Goal: Information Seeking & Learning: Learn about a topic

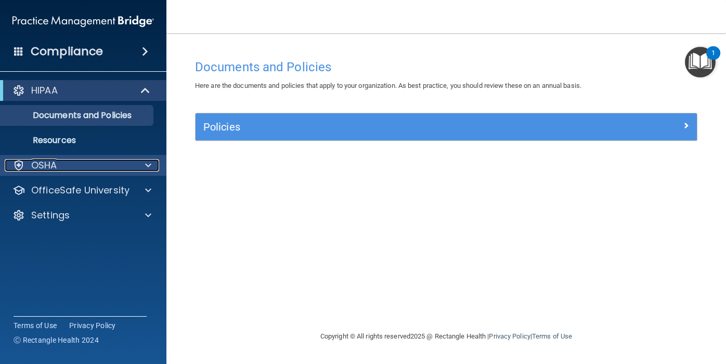
click at [109, 162] on div "OSHA" at bounding box center [69, 165] width 129 height 12
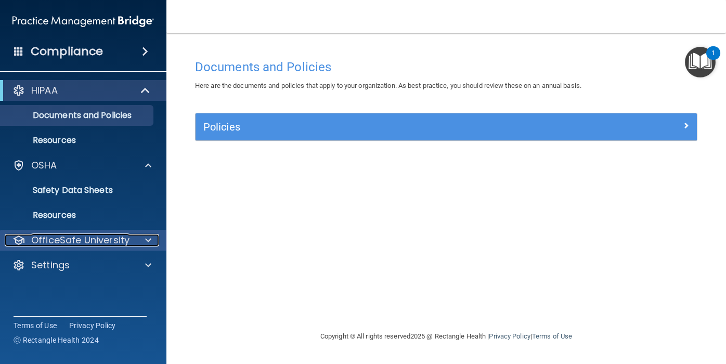
click at [146, 237] on span at bounding box center [148, 240] width 6 height 12
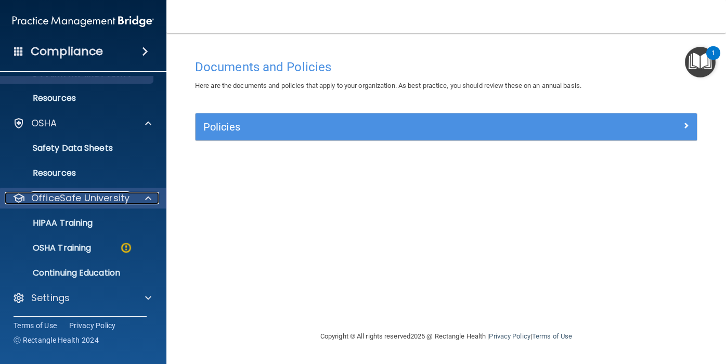
scroll to position [43, 0]
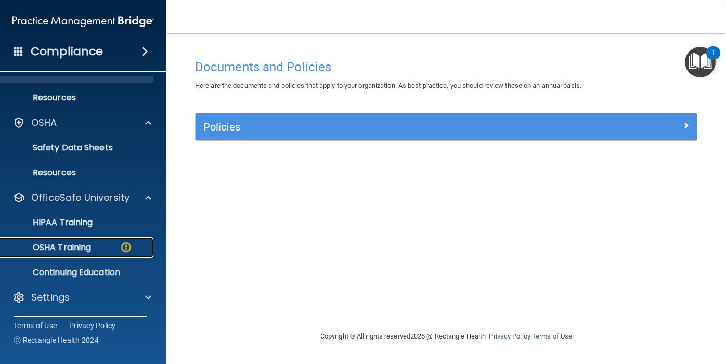
click at [127, 247] on img at bounding box center [126, 247] width 13 height 13
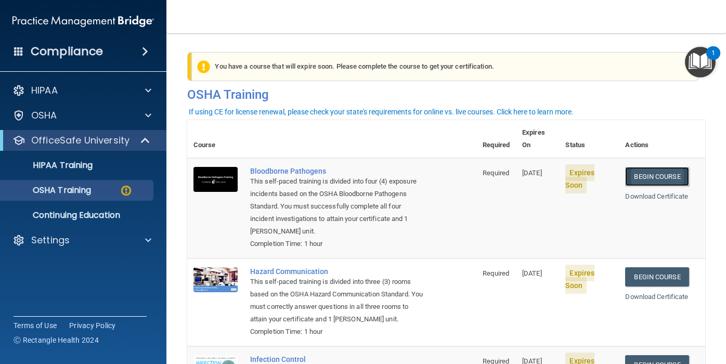
click at [659, 167] on link "Begin Course" at bounding box center [656, 176] width 63 height 19
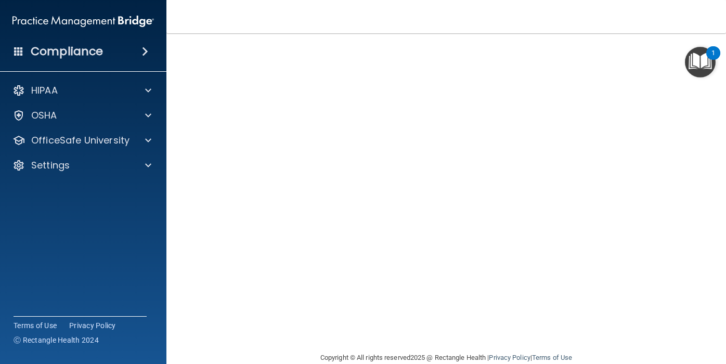
scroll to position [10, 0]
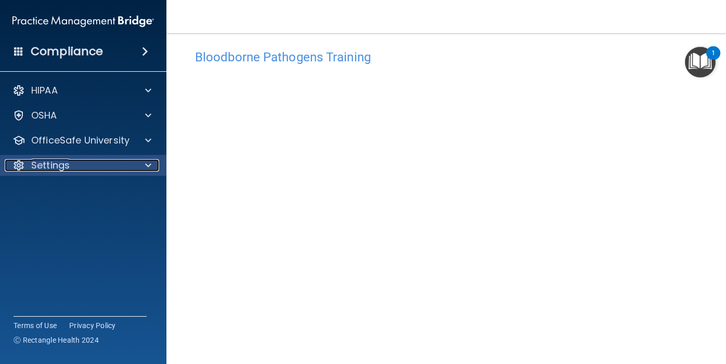
click at [149, 166] on span at bounding box center [148, 165] width 6 height 12
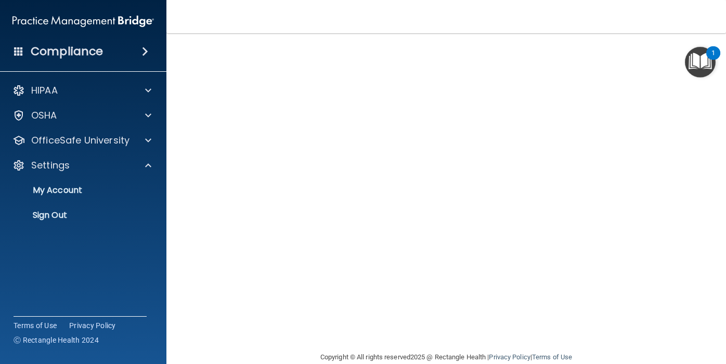
scroll to position [81, 0]
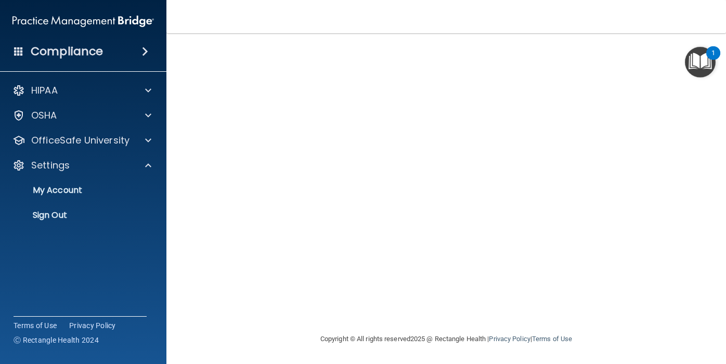
drag, startPoint x: 702, startPoint y: 113, endPoint x: 721, endPoint y: 176, distance: 65.8
click at [721, 176] on main "Bloodborne Pathogens Training This course doesn’t expire until 10/16/2025. Are …" at bounding box center [446, 198] width 560 height 331
drag, startPoint x: 721, startPoint y: 176, endPoint x: 710, endPoint y: 151, distance: 27.0
click at [711, 153] on main "Bloodborne Pathogens Training This course doesn’t expire until 10/16/2025. Are …" at bounding box center [446, 198] width 560 height 331
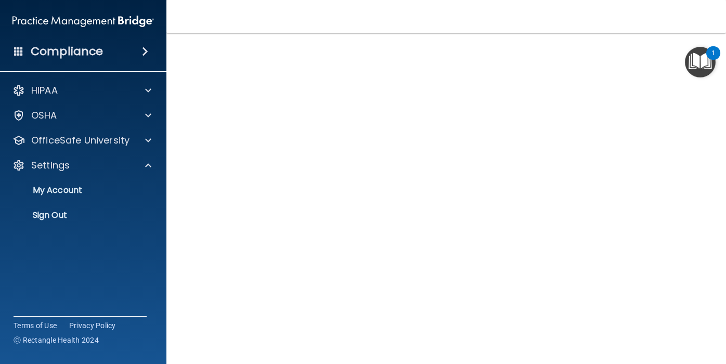
click at [686, 50] on img "Open Resource Center, 1 new notification" at bounding box center [700, 62] width 31 height 31
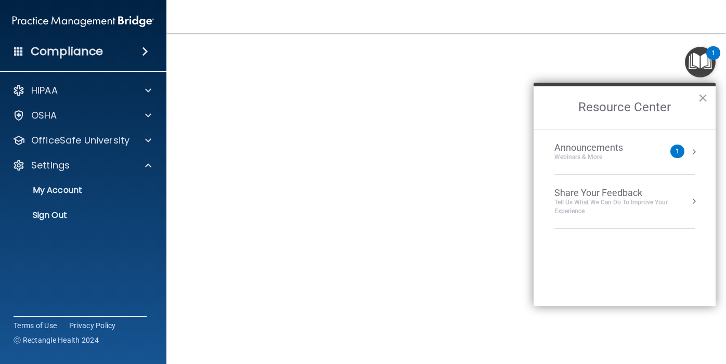
scroll to position [10, 0]
click at [704, 96] on button "×" at bounding box center [703, 97] width 10 height 17
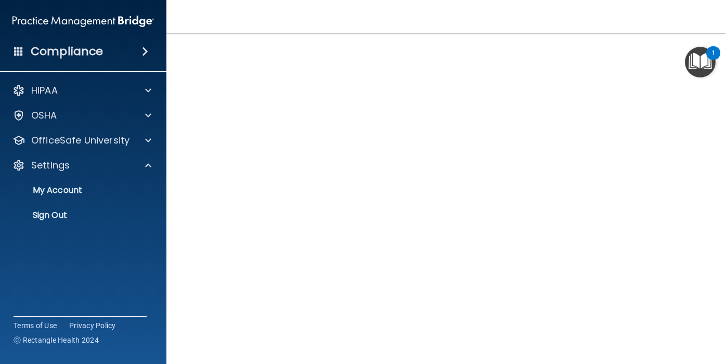
scroll to position [46, 0]
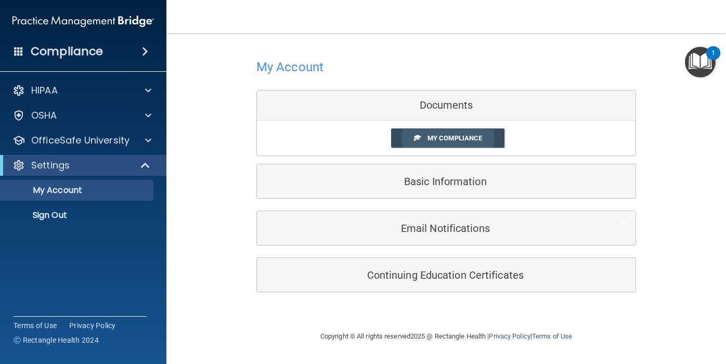
click at [439, 138] on span "My Compliance" at bounding box center [455, 138] width 55 height 8
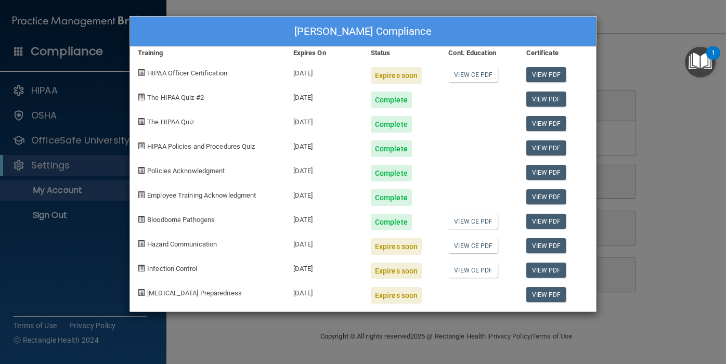
click at [627, 15] on div "Angela Braithwaite's Compliance Training Expires On Status Cont. Education Cert…" at bounding box center [363, 182] width 726 height 364
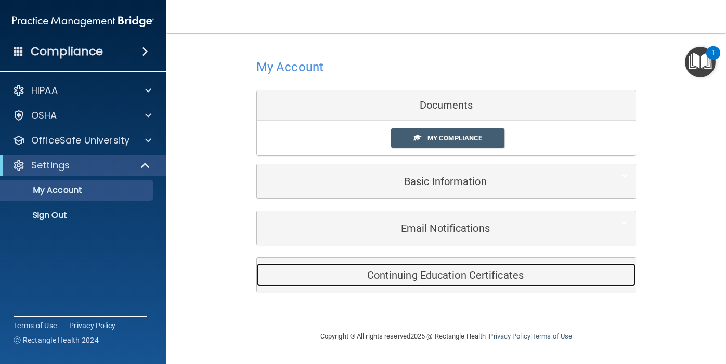
click at [317, 268] on div "Continuing Education Certificates" at bounding box center [430, 274] width 347 height 23
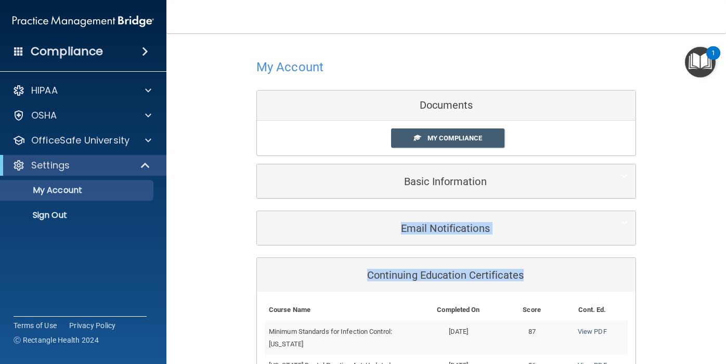
drag, startPoint x: 724, startPoint y: 274, endPoint x: 703, endPoint y: 216, distance: 61.2
click at [703, 212] on main "My Account Documents My Compliance My Compliance My BAA Basic Information Full …" at bounding box center [446, 198] width 560 height 331
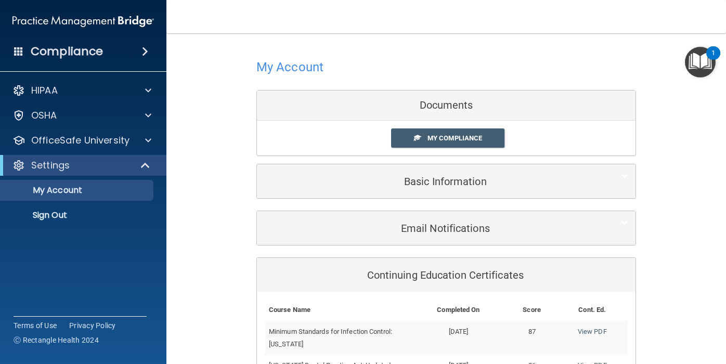
click at [708, 289] on main "My Account Documents My Compliance My Compliance My BAA Basic Information Full …" at bounding box center [446, 198] width 560 height 331
drag, startPoint x: 716, startPoint y: 273, endPoint x: 698, endPoint y: 310, distance: 41.2
click at [698, 309] on main "My Account Documents My Compliance My Compliance My BAA Basic Information Full …" at bounding box center [446, 198] width 560 height 331
drag, startPoint x: 698, startPoint y: 256, endPoint x: 692, endPoint y: 219, distance: 37.8
click at [693, 222] on div "My Account Documents My Compliance My Compliance My BAA Basic Information Full …" at bounding box center [446, 248] width 518 height 409
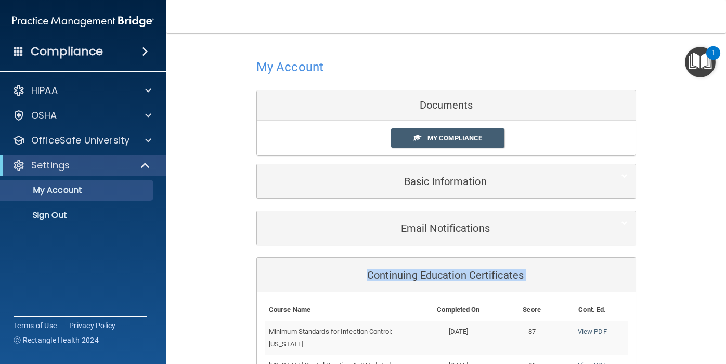
drag, startPoint x: 686, startPoint y: 313, endPoint x: 695, endPoint y: 258, distance: 55.9
click at [693, 259] on div "My Account Documents My Compliance My Compliance My BAA Basic Information Full …" at bounding box center [446, 248] width 518 height 409
click at [675, 298] on div "My Account Documents My Compliance My Compliance My BAA Basic Information Full …" at bounding box center [446, 248] width 518 height 409
drag, startPoint x: 709, startPoint y: 298, endPoint x: 676, endPoint y: 347, distance: 58.6
click at [678, 345] on main "My Account Documents My Compliance My Compliance My BAA Basic Information Full …" at bounding box center [446, 198] width 560 height 331
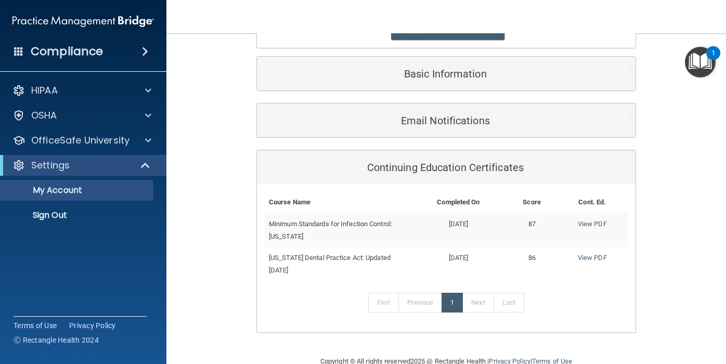
scroll to position [107, 0]
click at [479, 303] on link "Next" at bounding box center [478, 303] width 31 height 20
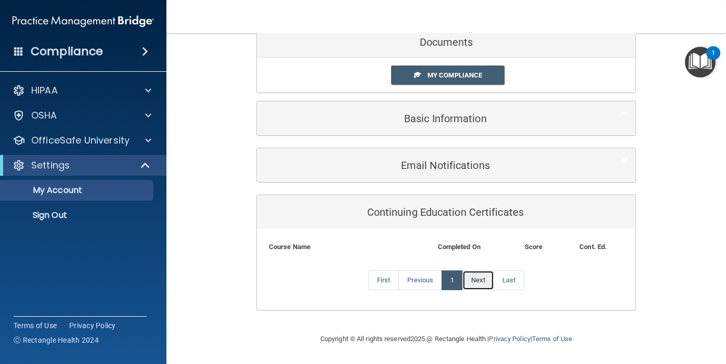
click at [476, 280] on link "Next" at bounding box center [478, 281] width 31 height 20
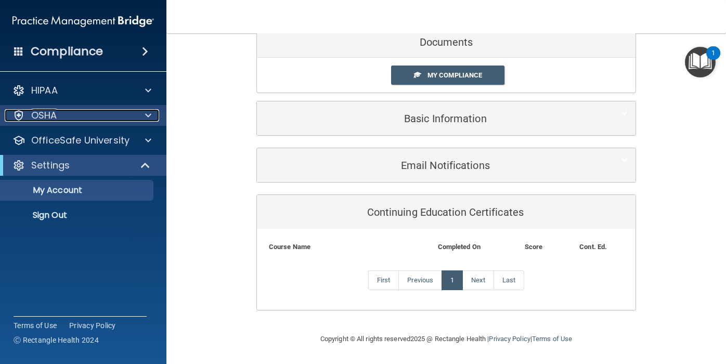
click at [149, 111] on span at bounding box center [148, 115] width 6 height 12
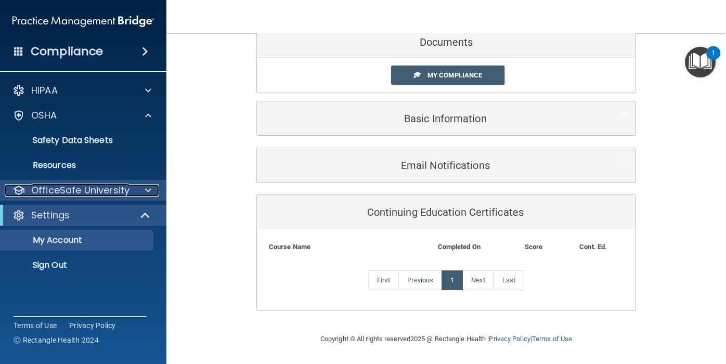
click at [151, 184] on span at bounding box center [148, 190] width 6 height 12
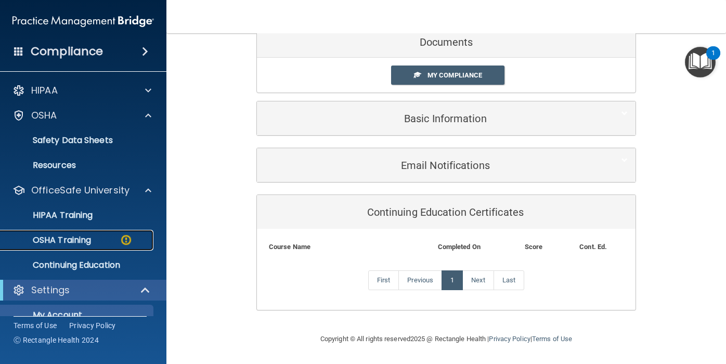
click at [125, 240] on img at bounding box center [126, 240] width 13 height 13
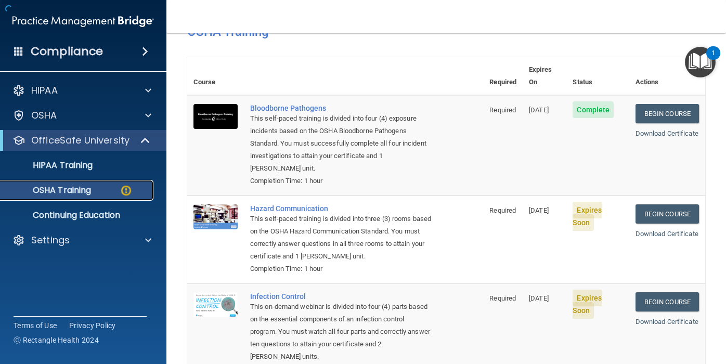
scroll to position [213, 0]
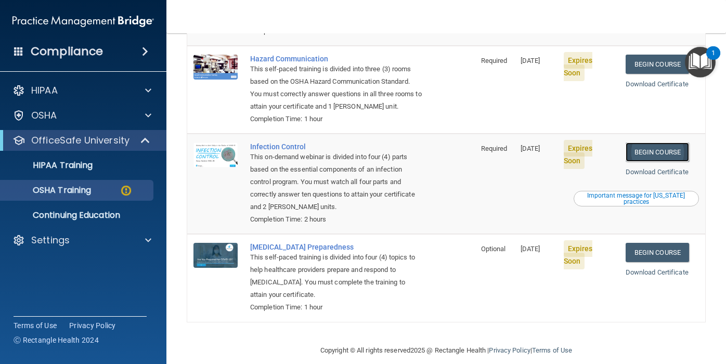
click at [650, 143] on link "Begin Course" at bounding box center [657, 152] width 63 height 19
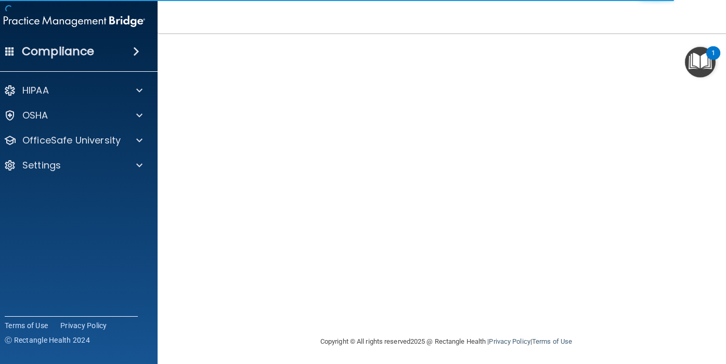
scroll to position [81, 0]
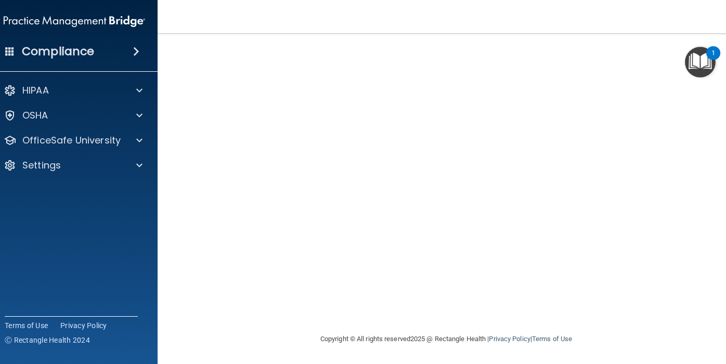
drag, startPoint x: 717, startPoint y: 127, endPoint x: 716, endPoint y: 149, distance: 21.9
click at [717, 149] on main "Infection Control Training This course doesn’t expire until 10/16/2025. Are you…" at bounding box center [446, 198] width 577 height 331
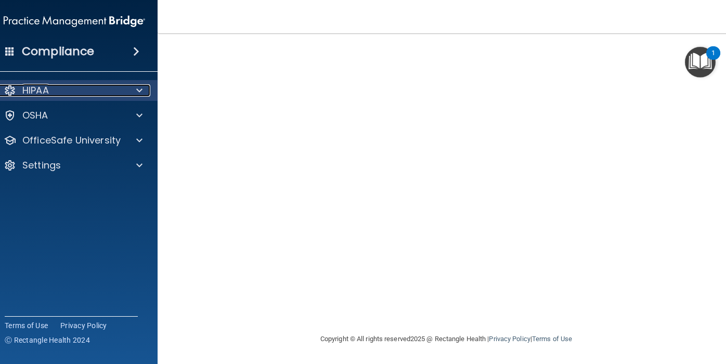
click at [138, 91] on span at bounding box center [139, 90] width 6 height 12
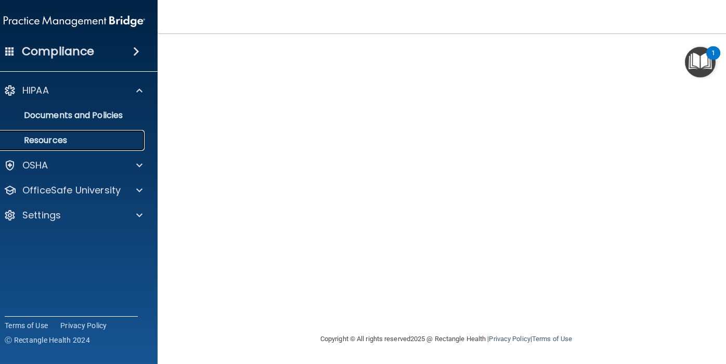
click at [63, 140] on p "Resources" at bounding box center [69, 140] width 142 height 10
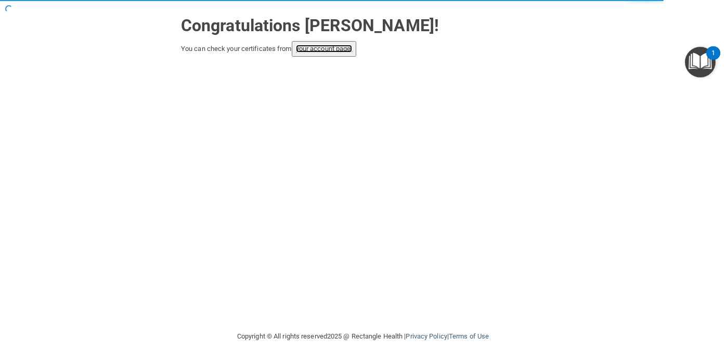
click at [317, 48] on link "your account page!" at bounding box center [324, 49] width 57 height 8
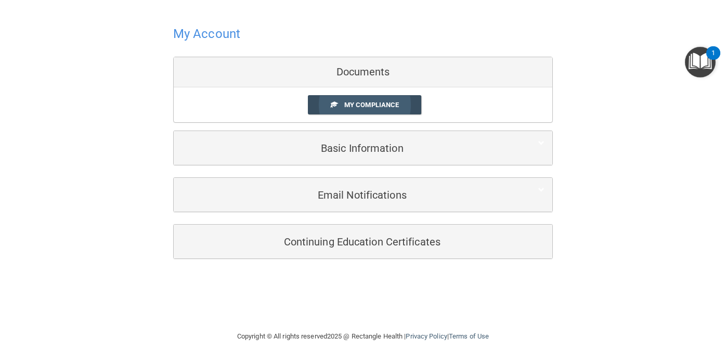
click at [372, 108] on span "My Compliance" at bounding box center [371, 105] width 55 height 8
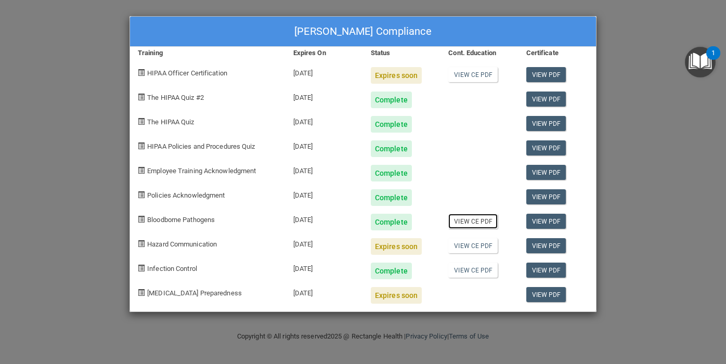
click at [464, 222] on link "View CE PDF" at bounding box center [472, 221] width 49 height 15
click at [395, 75] on div "Expires soon" at bounding box center [396, 75] width 51 height 17
click at [403, 73] on div "Expires soon" at bounding box center [396, 75] width 51 height 17
click at [465, 78] on link "View CE PDF" at bounding box center [472, 74] width 49 height 15
click at [385, 78] on div "Expires soon" at bounding box center [396, 75] width 51 height 17
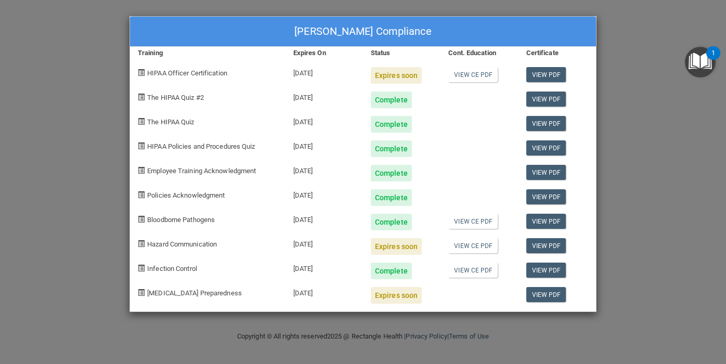
click at [215, 72] on span "HIPAA Officer Certification" at bounding box center [187, 73] width 80 height 8
click at [406, 247] on div "Expires soon" at bounding box center [396, 246] width 51 height 17
click at [461, 250] on link "View CE PDF" at bounding box center [472, 245] width 49 height 15
click at [192, 221] on span "Bloodborne Pathogens" at bounding box center [181, 220] width 68 height 8
click at [193, 243] on span "Hazard Communication" at bounding box center [182, 244] width 70 height 8
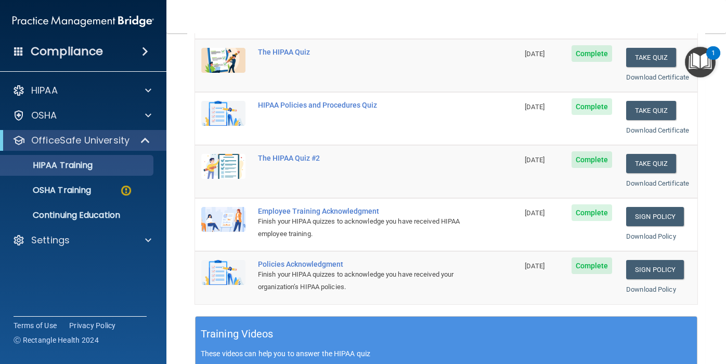
scroll to position [141, 0]
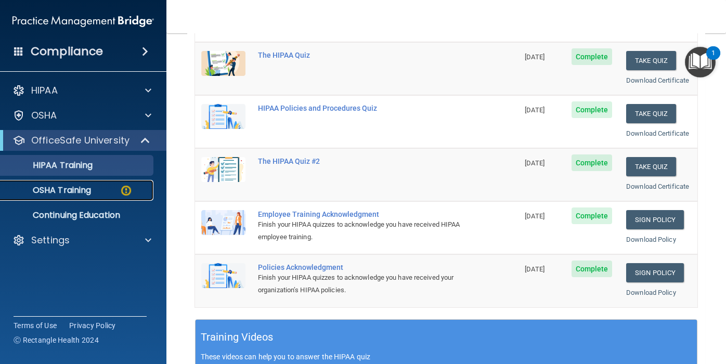
click at [127, 190] on img at bounding box center [126, 190] width 13 height 13
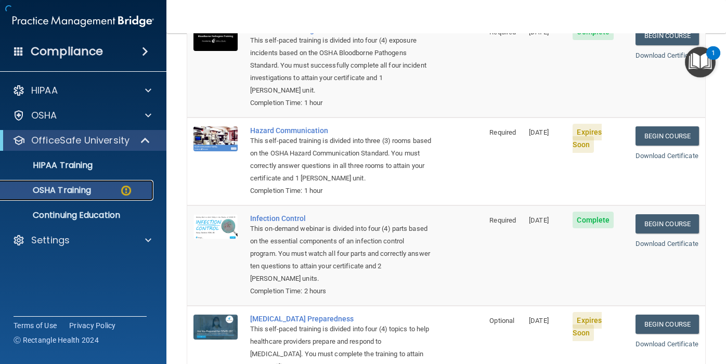
click at [126, 190] on img at bounding box center [126, 190] width 13 height 13
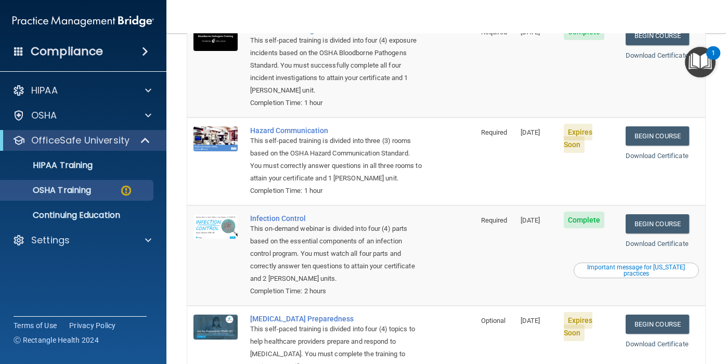
click at [611, 264] on div "Important message for [US_STATE] practices" at bounding box center [636, 270] width 122 height 12
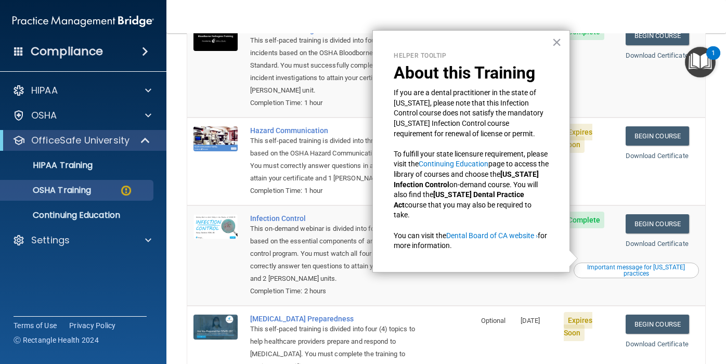
click at [598, 239] on td "Complete" at bounding box center [589, 255] width 62 height 100
click at [609, 264] on div "Important message for [US_STATE] practices" at bounding box center [636, 270] width 122 height 12
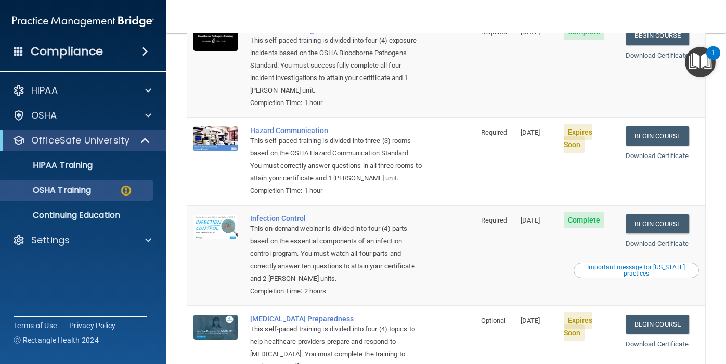
click at [606, 264] on div "Important message for [US_STATE] practices" at bounding box center [636, 270] width 122 height 12
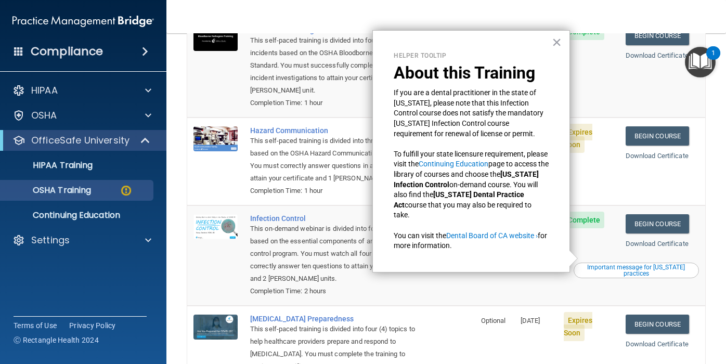
click at [595, 264] on div "Important message for [US_STATE] practices" at bounding box center [636, 270] width 122 height 12
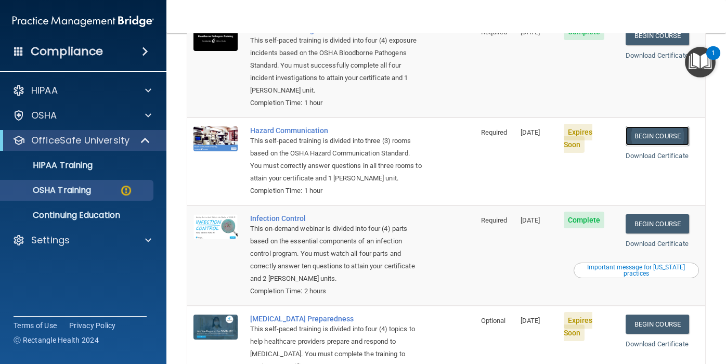
click at [642, 126] on link "Begin Course" at bounding box center [657, 135] width 63 height 19
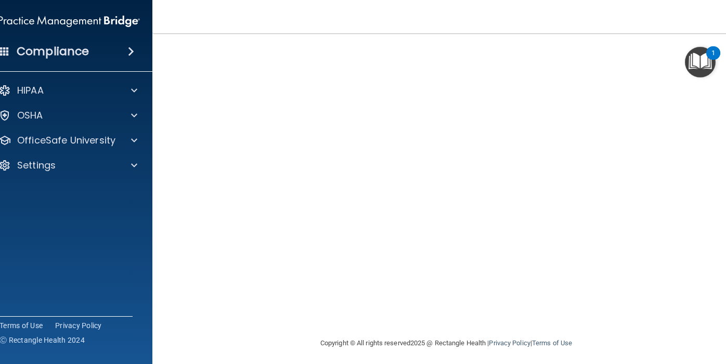
scroll to position [27, 0]
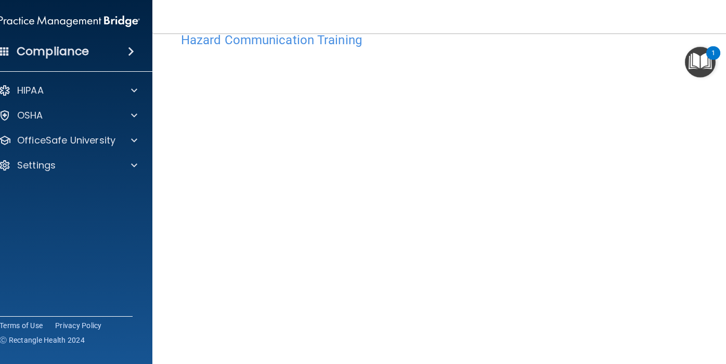
drag, startPoint x: 716, startPoint y: 280, endPoint x: 713, endPoint y: 252, distance: 28.8
click at [713, 251] on div "Hazard Communication Training This course doesn’t expire until 10/16/2025. Are …" at bounding box center [446, 218] width 546 height 383
drag, startPoint x: 718, startPoint y: 214, endPoint x: 713, endPoint y: 196, distance: 19.6
click at [713, 196] on div "Hazard Communication Training This course doesn’t expire until 10/16/2025. Are …" at bounding box center [446, 218] width 546 height 383
click at [712, 181] on div "Hazard Communication Training This course doesn’t expire until 10/16/2025. Are …" at bounding box center [446, 218] width 546 height 383
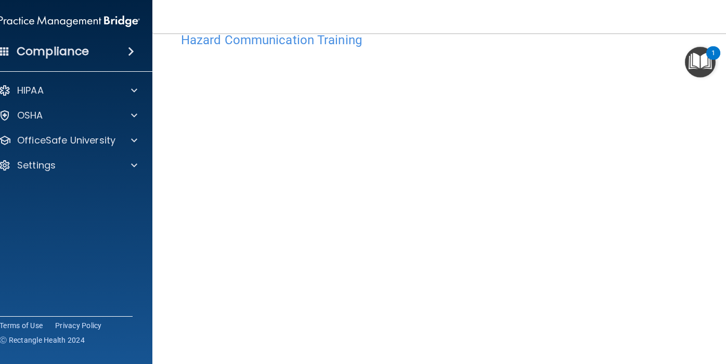
drag, startPoint x: 715, startPoint y: 233, endPoint x: 715, endPoint y: 274, distance: 41.6
click at [715, 273] on div "Hazard Communication Training This course doesn’t expire until 10/16/2025. Are …" at bounding box center [446, 218] width 546 height 383
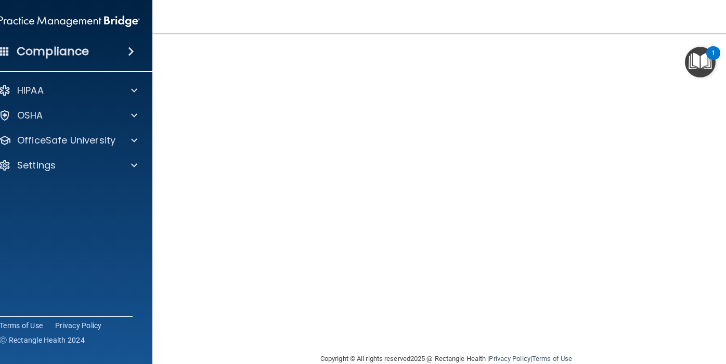
scroll to position [91, 0]
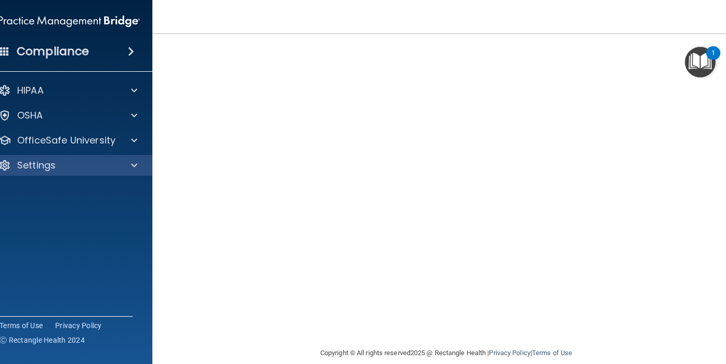
drag, startPoint x: 166, startPoint y: 142, endPoint x: 151, endPoint y: 156, distance: 21.0
click at [151, 152] on div "Compliance HIPAA Documents and Policies Report an Incident Business Associates …" at bounding box center [363, 182] width 726 height 364
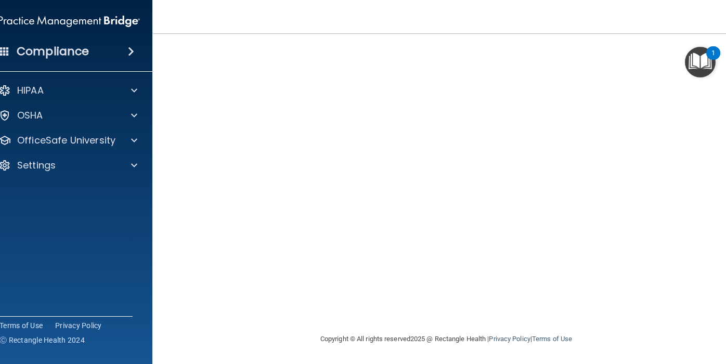
scroll to position [27, 0]
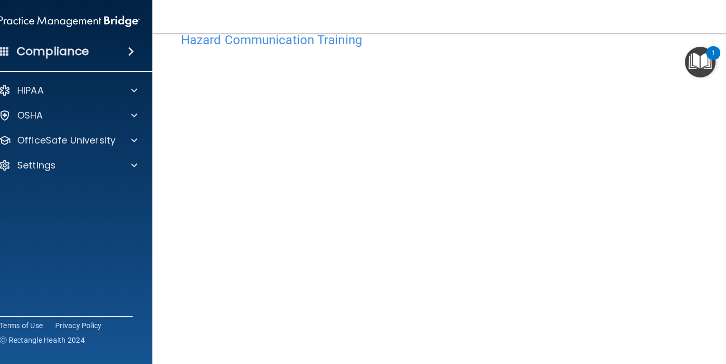
drag, startPoint x: 174, startPoint y: 237, endPoint x: 169, endPoint y: 248, distance: 11.9
click at [170, 238] on main "Hazard Communication Training This course doesn’t expire until 10/16/2025. Are …" at bounding box center [446, 198] width 588 height 331
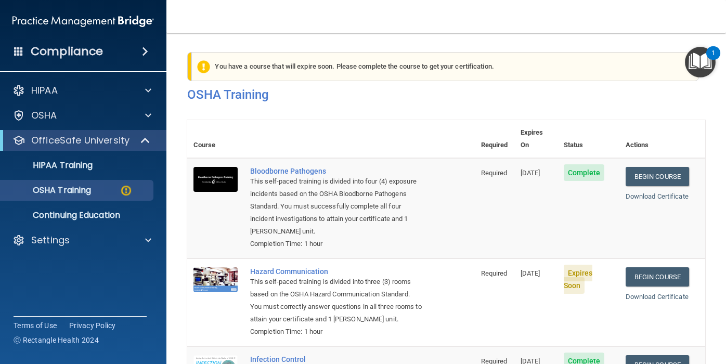
scroll to position [213, 0]
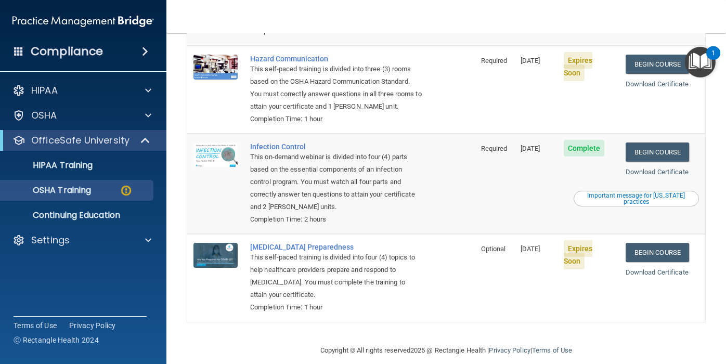
click at [395, 73] on div "This self-paced training is divided into three (3) rooms based on the OSHA Haza…" at bounding box center [336, 88] width 173 height 50
click at [376, 185] on div "This on-demand webinar is divided into four (4) parts based on the essential co…" at bounding box center [336, 182] width 173 height 62
click at [652, 55] on link "Begin Course" at bounding box center [657, 64] width 63 height 19
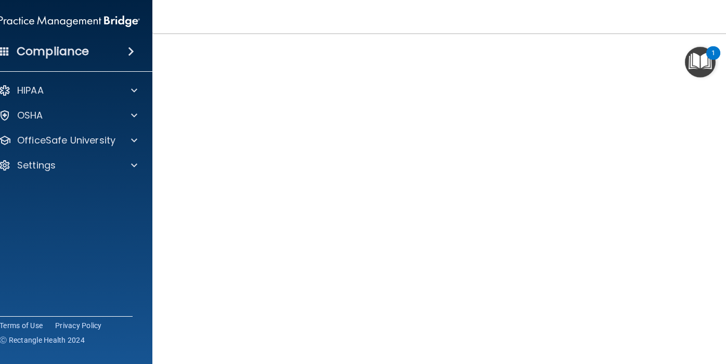
scroll to position [27, 0]
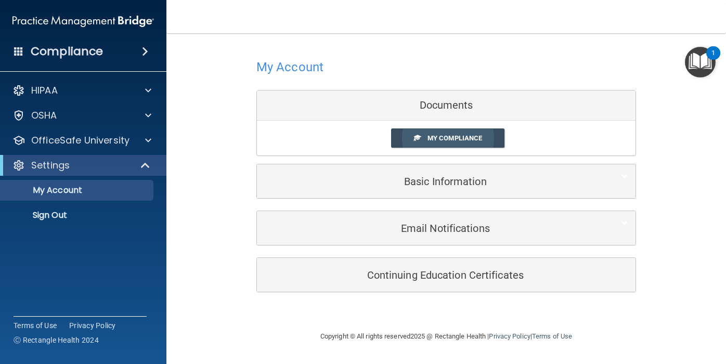
click at [432, 134] on span "My Compliance" at bounding box center [455, 138] width 55 height 8
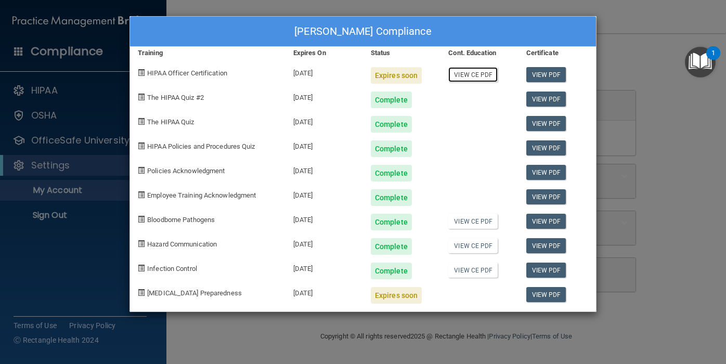
click at [465, 72] on link "View CE PDF" at bounding box center [472, 74] width 49 height 15
click at [394, 73] on div "Expires soon" at bounding box center [396, 75] width 51 height 17
click at [323, 72] on div "[DATE]" at bounding box center [325, 71] width 78 height 24
click at [383, 75] on div "Expires soon" at bounding box center [396, 75] width 51 height 17
click at [219, 74] on span "HIPAA Officer Certification" at bounding box center [187, 73] width 80 height 8
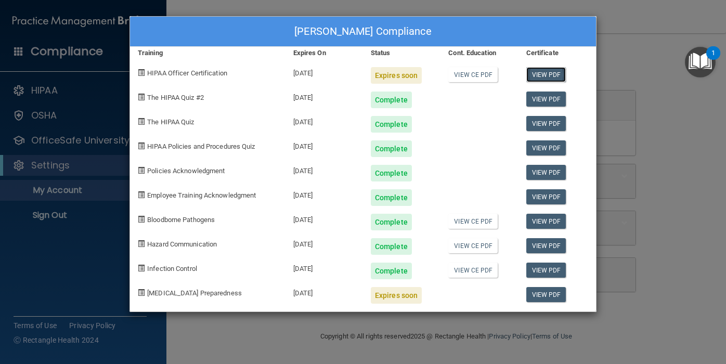
click at [546, 77] on link "View PDF" at bounding box center [546, 74] width 40 height 15
click at [191, 72] on span "HIPAA Officer Certification" at bounding box center [187, 73] width 80 height 8
click at [140, 69] on span at bounding box center [141, 72] width 7 height 7
click at [124, 151] on div "[PERSON_NAME] Compliance Training Expires On Status Cont. Education Certificate…" at bounding box center [363, 182] width 726 height 364
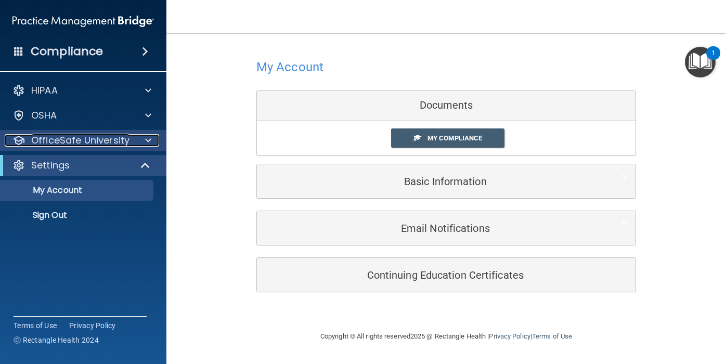
click at [148, 139] on span at bounding box center [148, 140] width 6 height 12
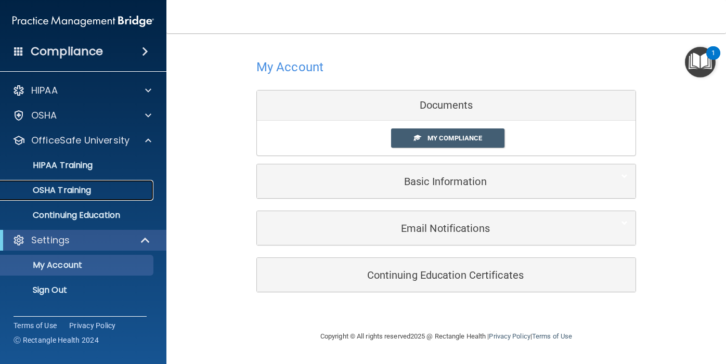
click at [118, 193] on div "OSHA Training" at bounding box center [78, 190] width 142 height 10
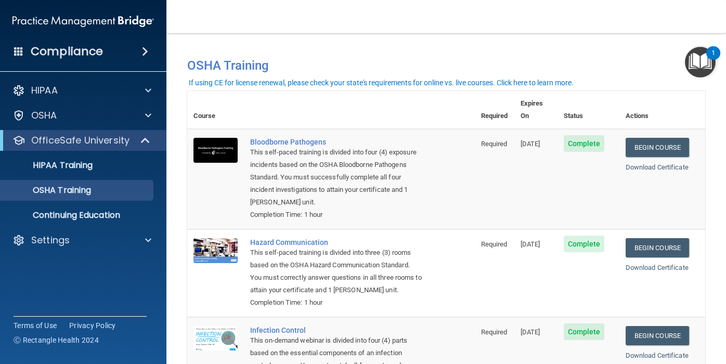
drag, startPoint x: 177, startPoint y: 233, endPoint x: 177, endPoint y: 241, distance: 7.8
click at [177, 241] on main "You have a course that has expired or is incomplete. Please complete the course…" at bounding box center [446, 198] width 560 height 331
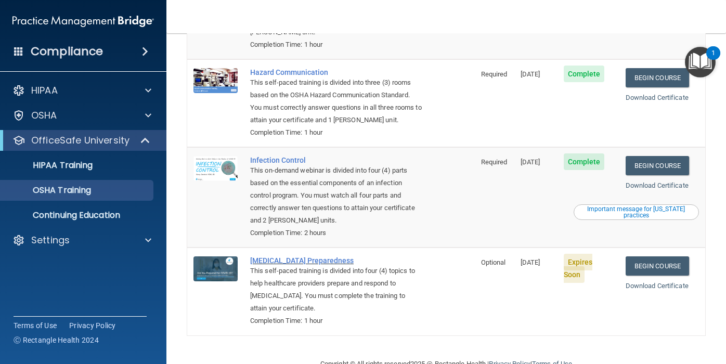
scroll to position [184, 0]
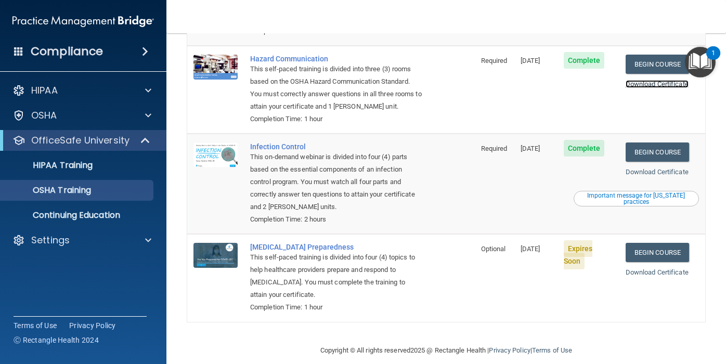
click at [653, 80] on link "Download Certificate" at bounding box center [657, 84] width 63 height 8
click at [671, 268] on link "Download Certificate" at bounding box center [657, 272] width 63 height 8
click at [661, 168] on link "Download Certificate" at bounding box center [657, 172] width 63 height 8
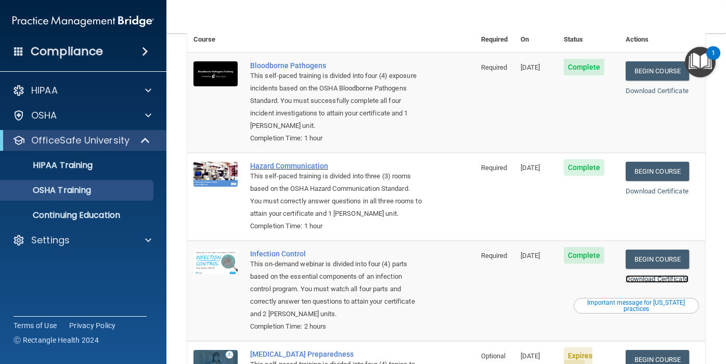
scroll to position [75, 0]
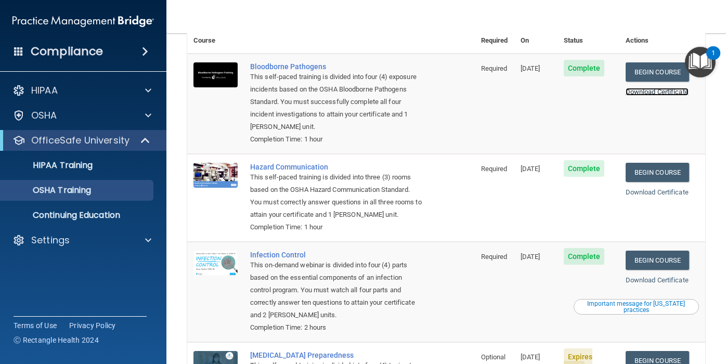
click at [649, 88] on link "Download Certificate" at bounding box center [657, 92] width 63 height 8
click at [92, 217] on p "Continuing Education" at bounding box center [78, 215] width 142 height 10
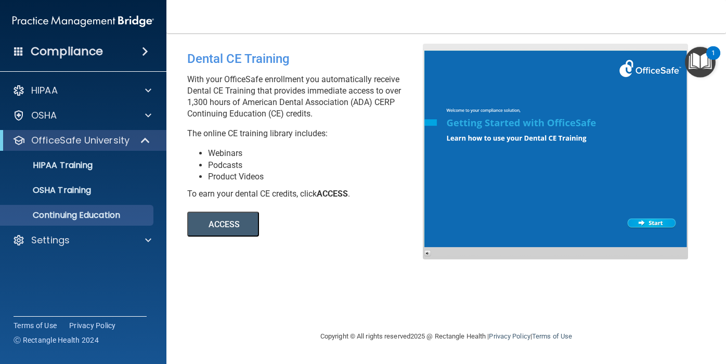
click at [232, 223] on button "ACCESS" at bounding box center [223, 224] width 72 height 25
